Goal: Register for event/course

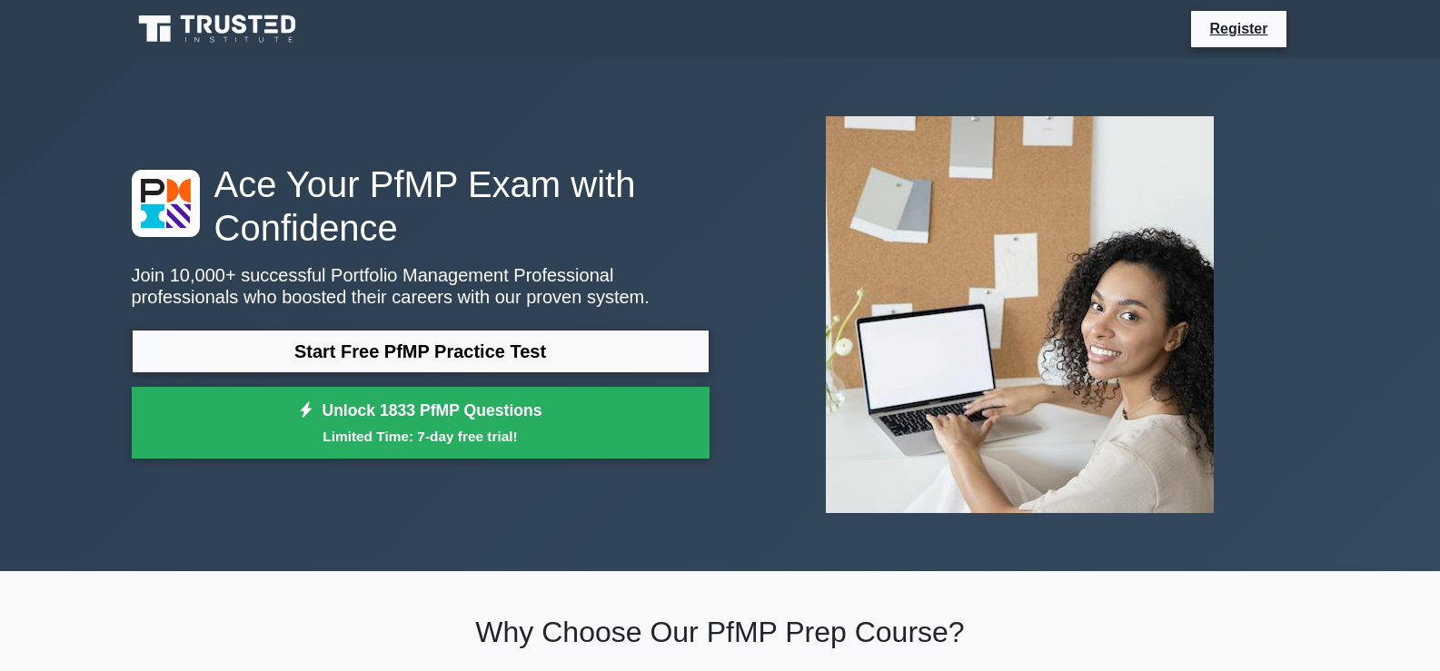
scroll to position [587, 0]
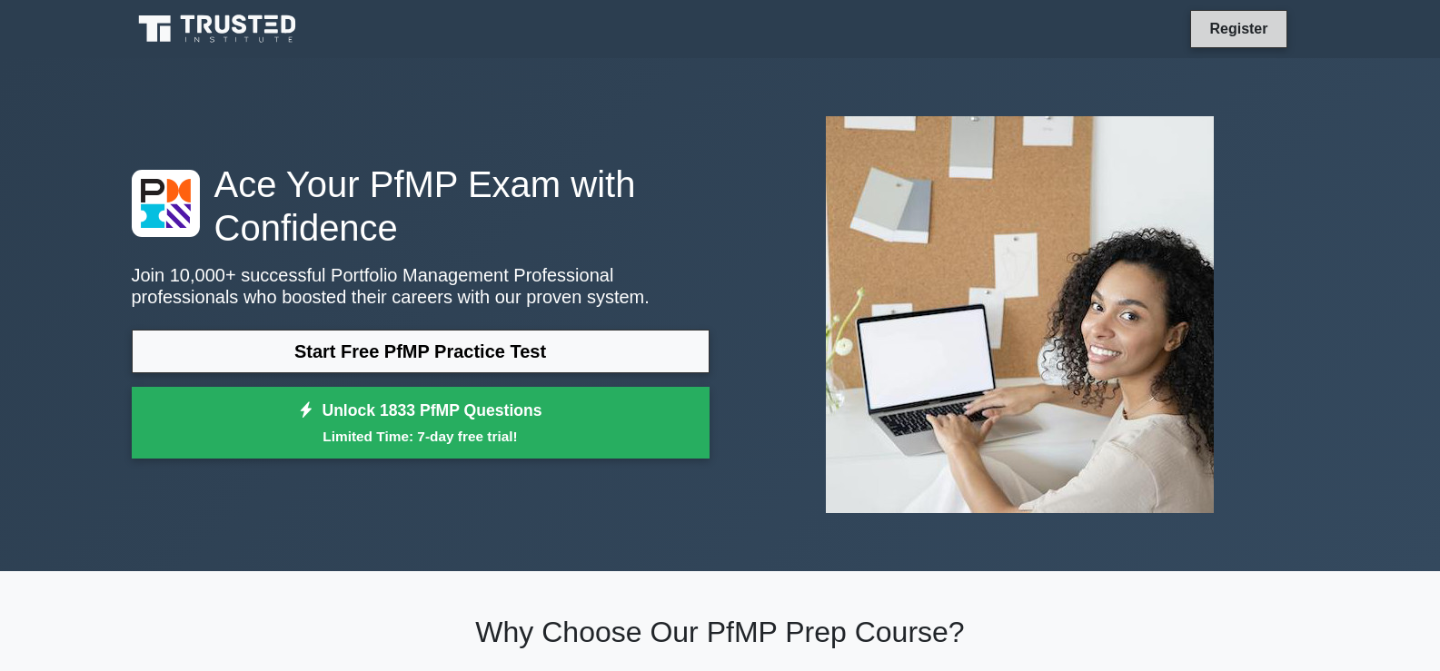
click at [1266, 23] on link "Register" at bounding box center [1238, 28] width 80 height 23
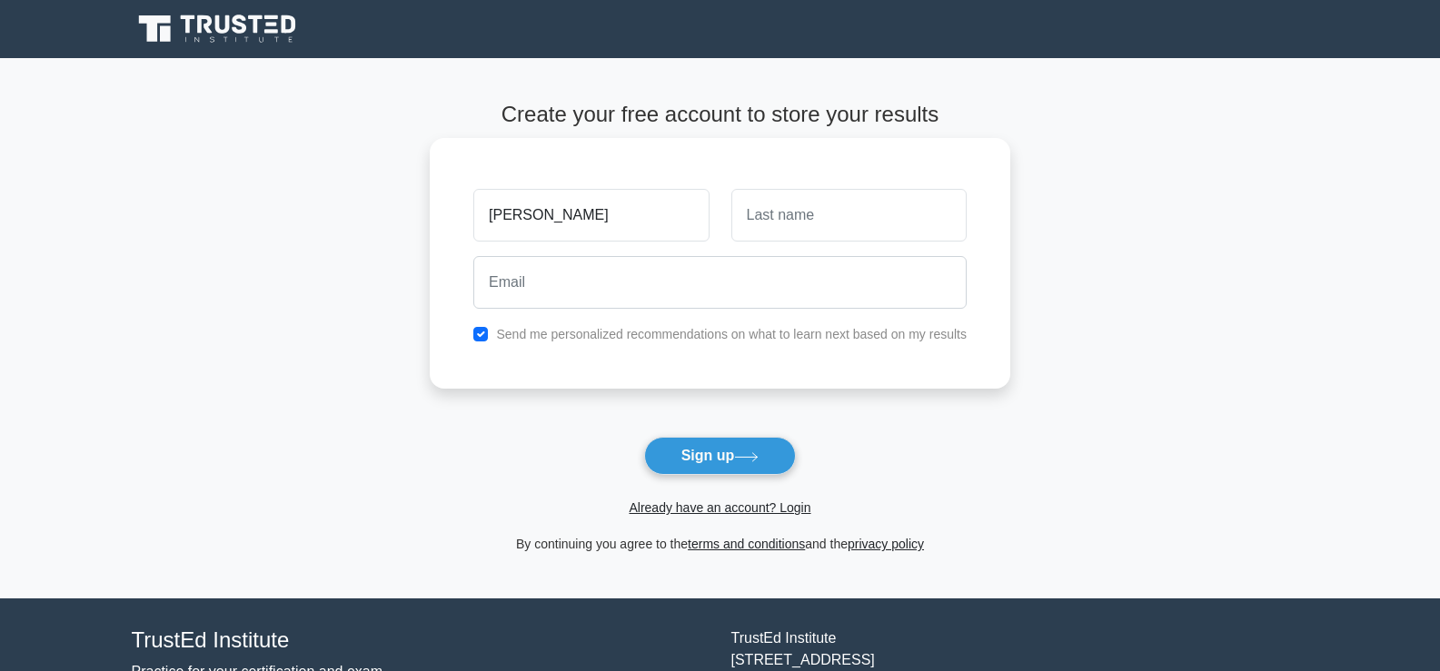
type input "[PERSON_NAME]"
click at [895, 193] on input "text" at bounding box center [848, 215] width 235 height 53
type input "JAMES"
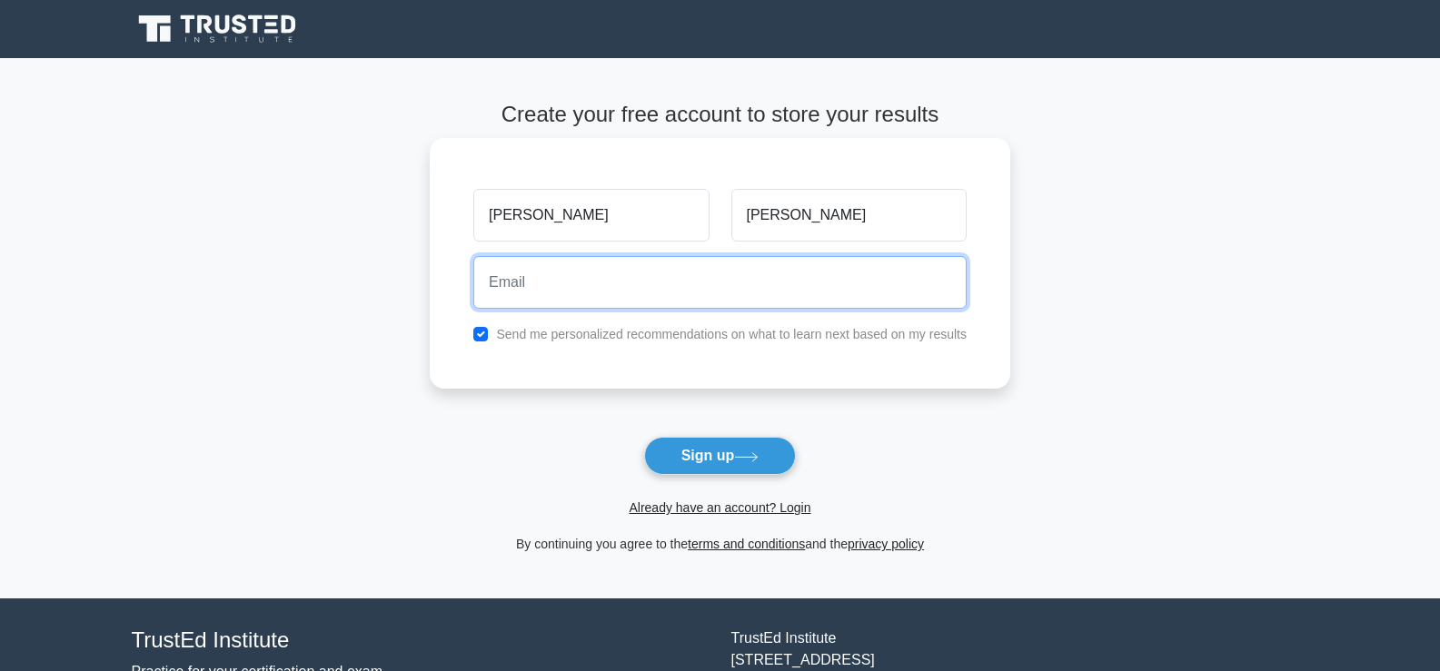
click at [791, 279] on input "email" at bounding box center [719, 282] width 493 height 53
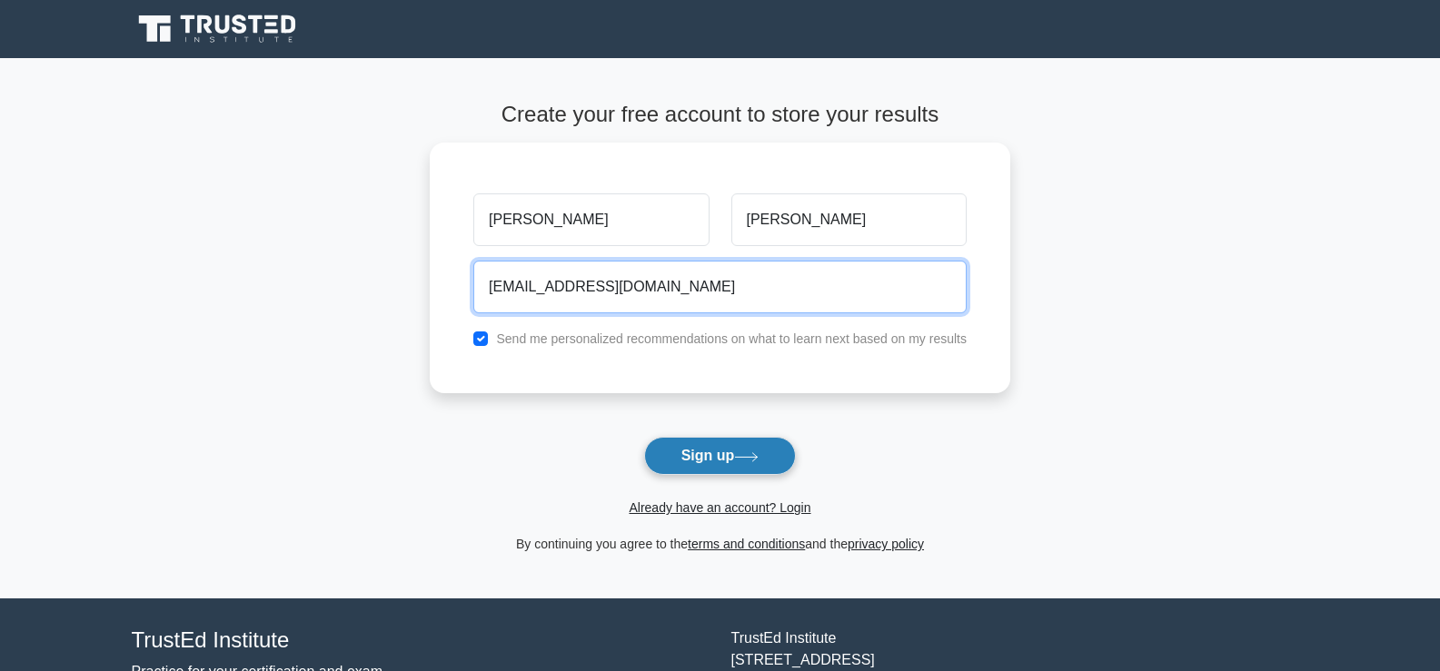
type input "inioluwajames@gmail.com"
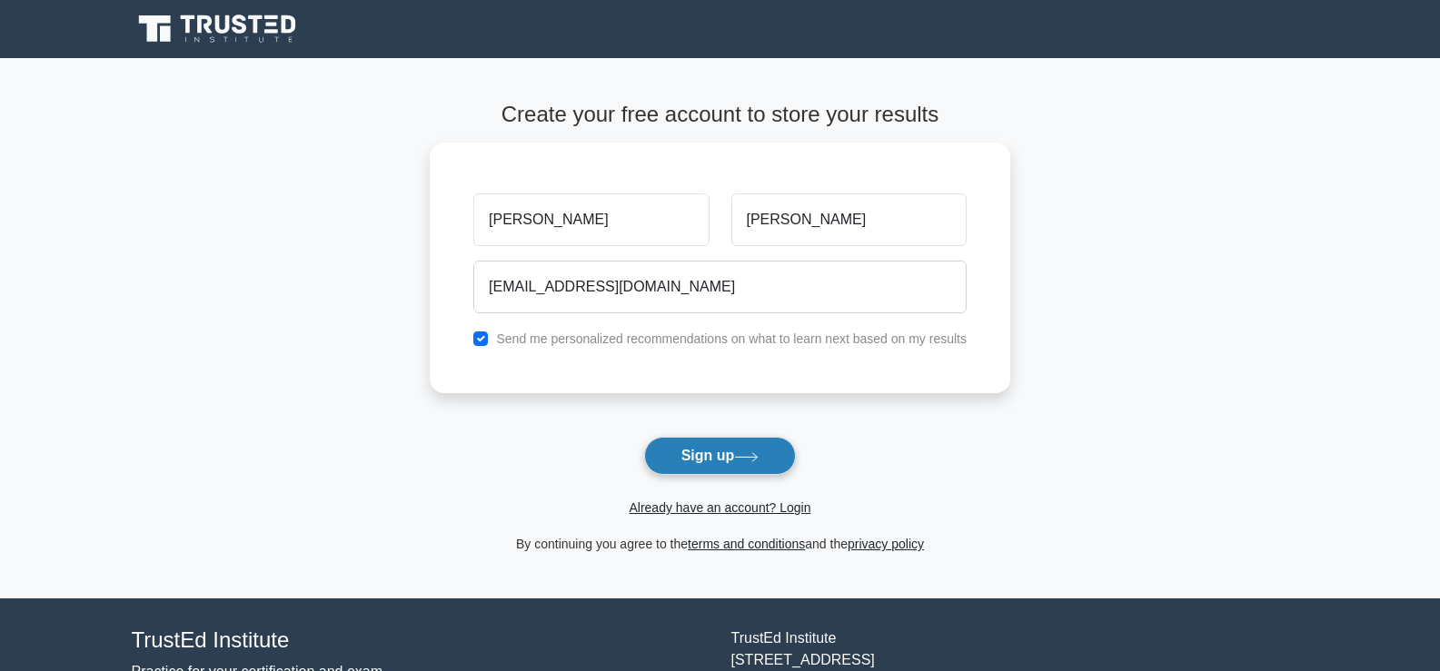
click at [726, 459] on button "Sign up" at bounding box center [720, 456] width 153 height 38
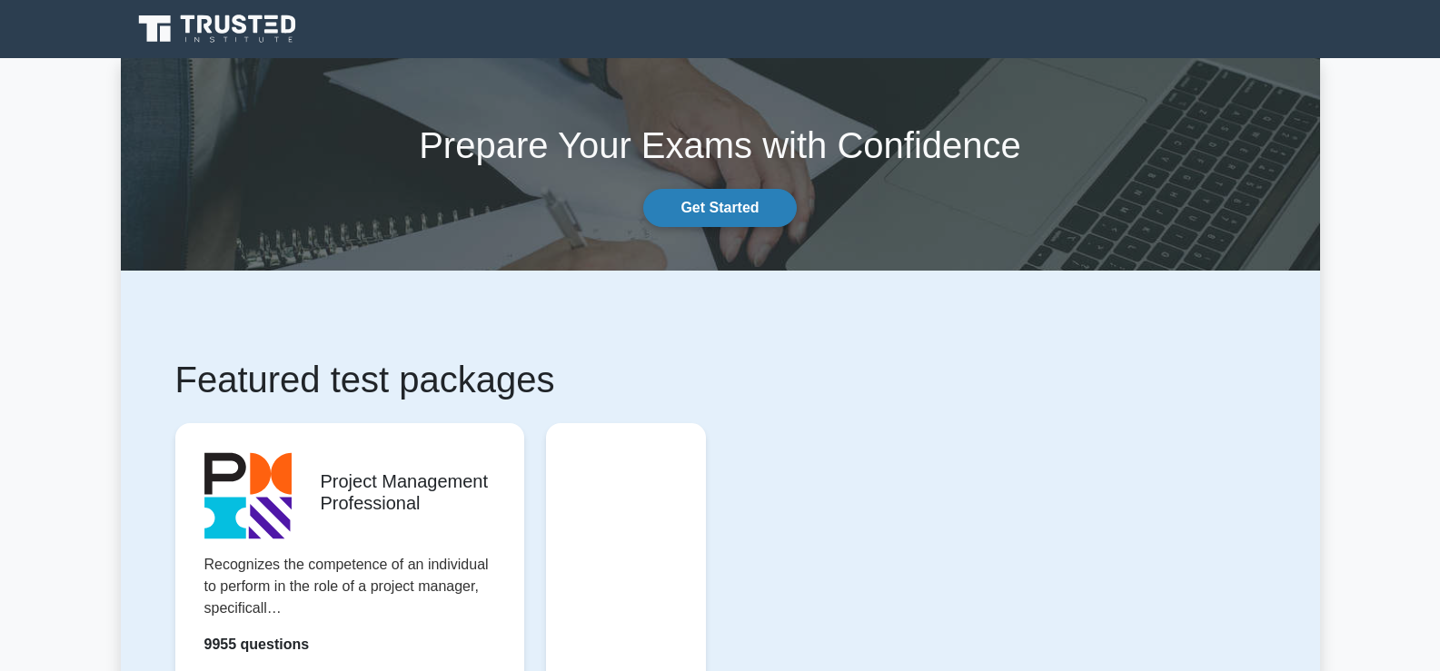
click at [715, 209] on link "Get Started" at bounding box center [719, 208] width 153 height 38
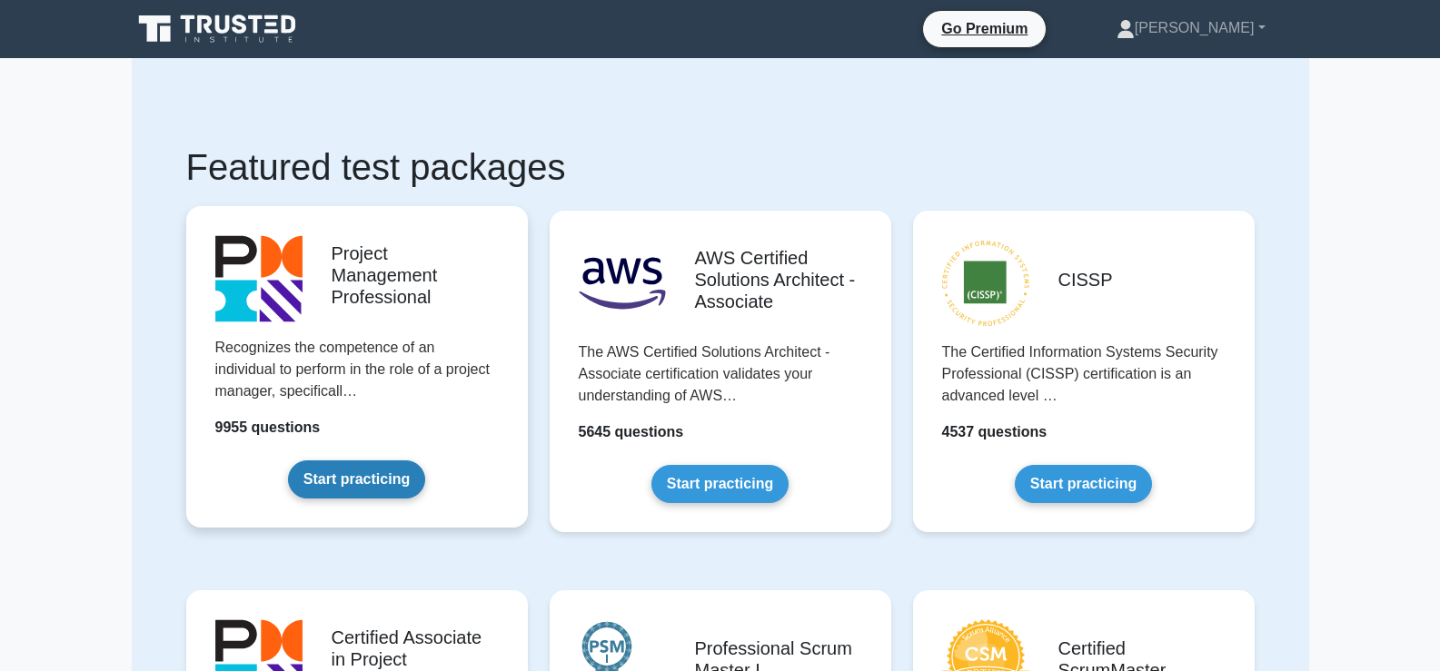
click at [356, 475] on link "Start practicing" at bounding box center [356, 480] width 137 height 38
click at [356, 474] on link "Start practicing" at bounding box center [356, 480] width 137 height 38
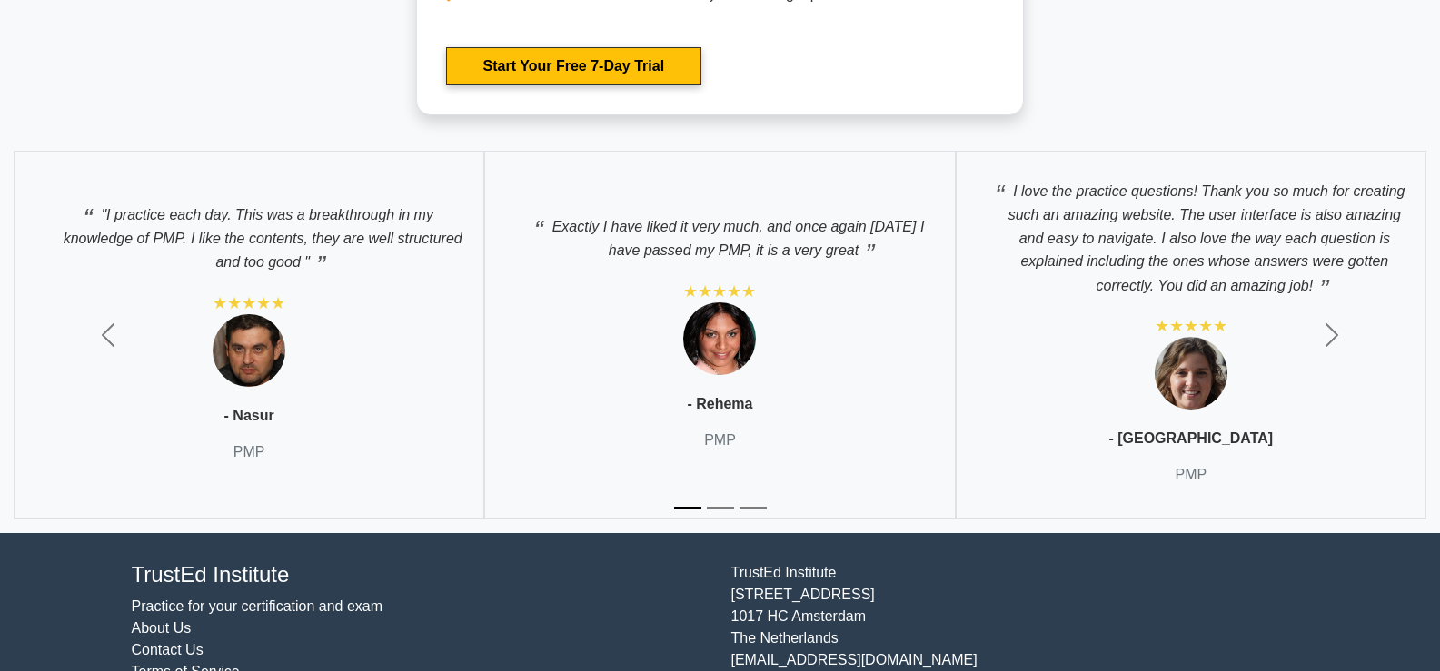
scroll to position [6586, 0]
